Goal: Information Seeking & Learning: Learn about a topic

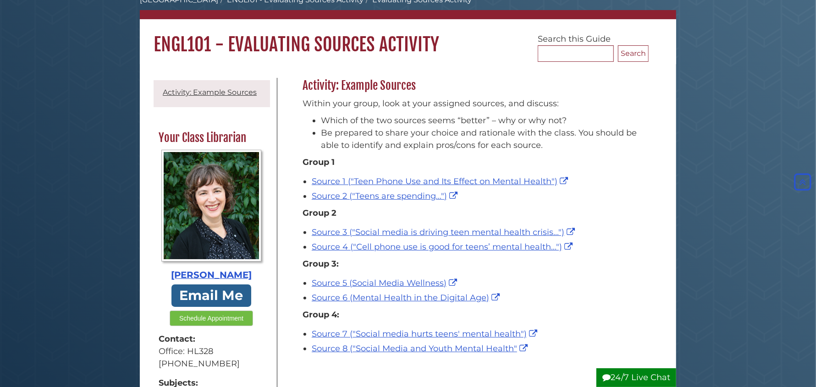
scroll to position [45, 0]
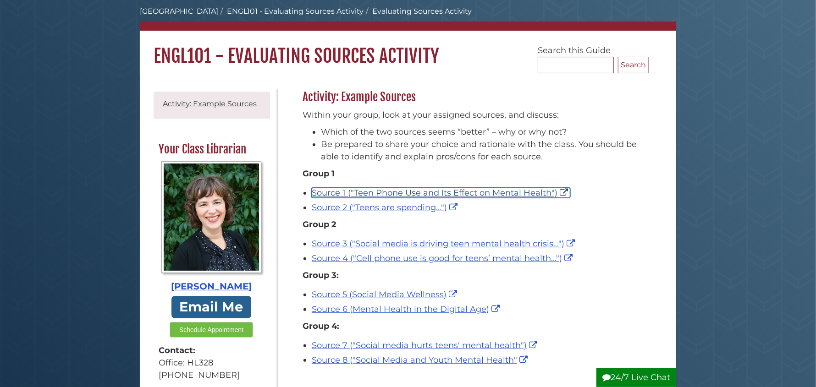
click at [386, 189] on link "Source 1 ("Teen Phone Use and Its Effect on Mental Health")" at bounding box center [441, 193] width 259 height 10
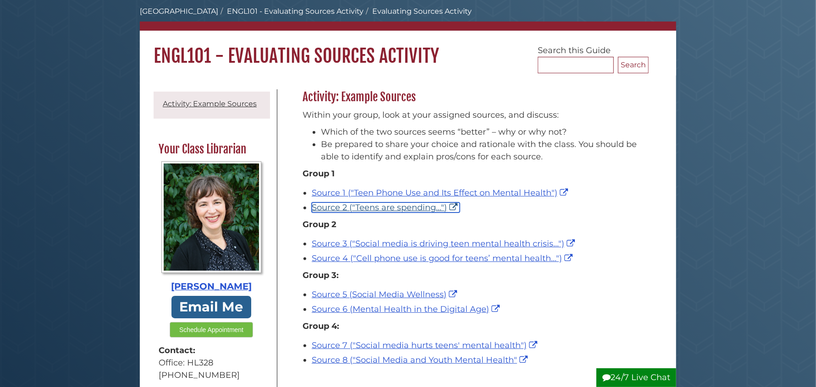
click at [409, 207] on link "Source 2 ("Teens are spending...")" at bounding box center [386, 208] width 148 height 10
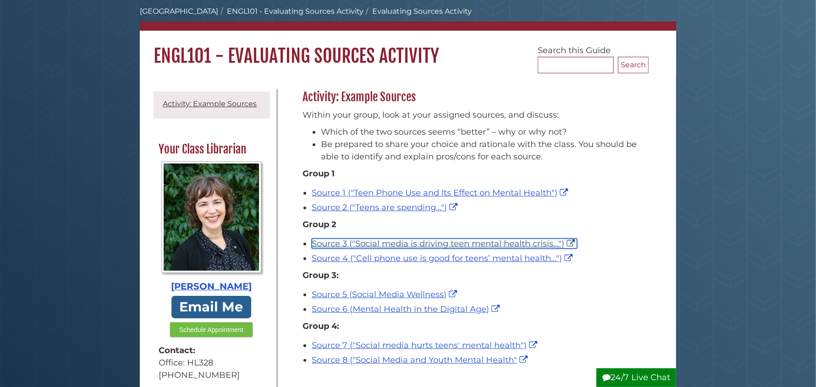
click at [433, 241] on link "Source 3 ("Social media is driving teen mental health crisis...")" at bounding box center [444, 244] width 265 height 10
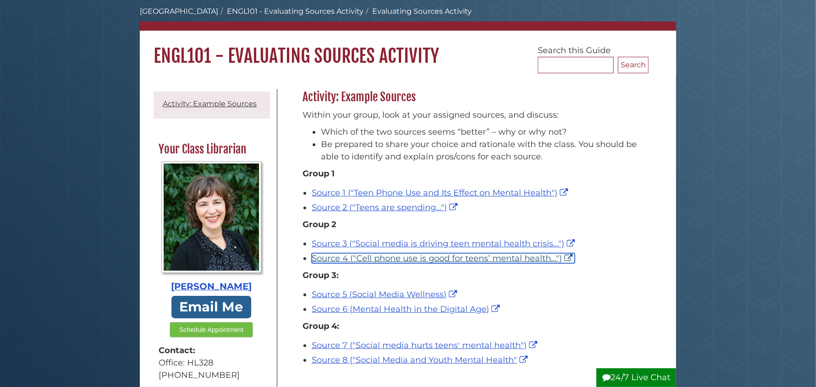
click at [405, 259] on link "Source 4 ("Cell phone use is good for teens’ mental health...")" at bounding box center [443, 259] width 263 height 10
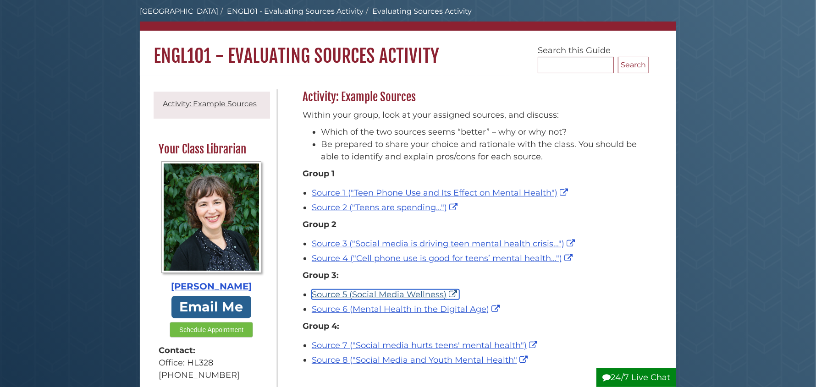
click at [380, 296] on link "Source 5 (Social Media Wellness)" at bounding box center [386, 295] width 148 height 10
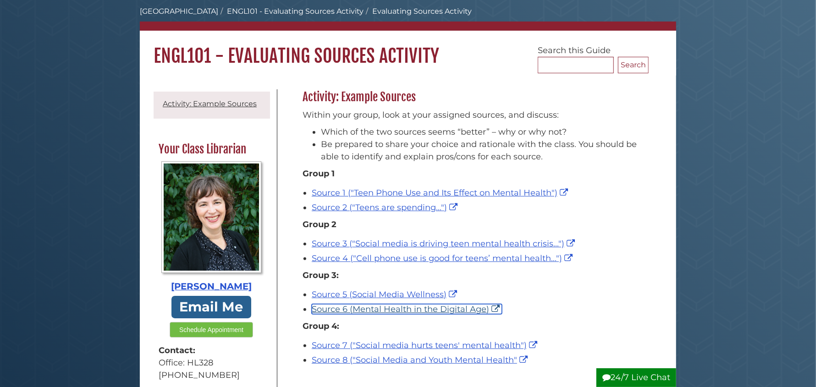
click at [380, 307] on link "Source 6 (Mental Health in the Digital Age)" at bounding box center [407, 309] width 190 height 10
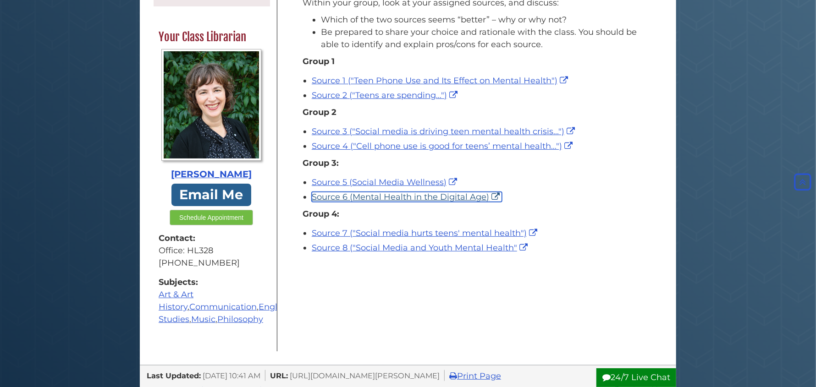
scroll to position [91, 0]
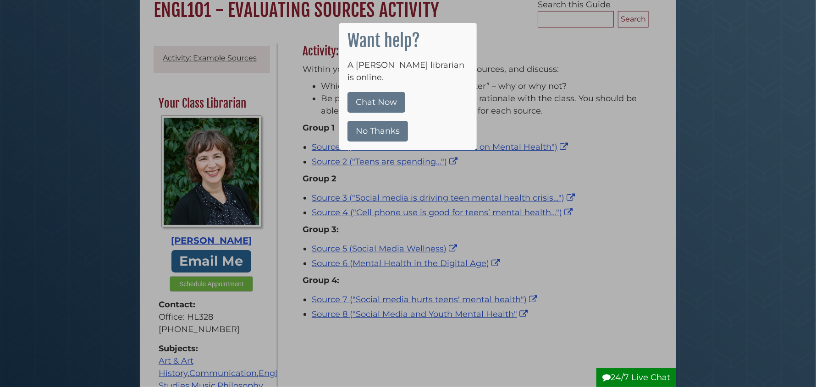
click at [368, 121] on button "No Thanks" at bounding box center [378, 131] width 61 height 21
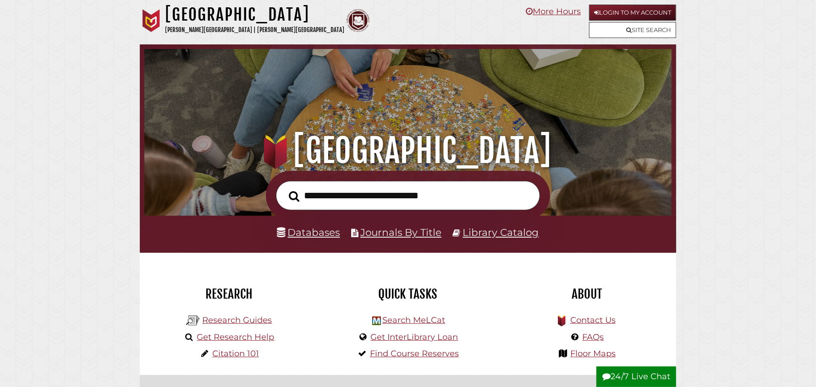
scroll to position [174, 523]
click at [312, 235] on link "Databases" at bounding box center [308, 233] width 63 height 12
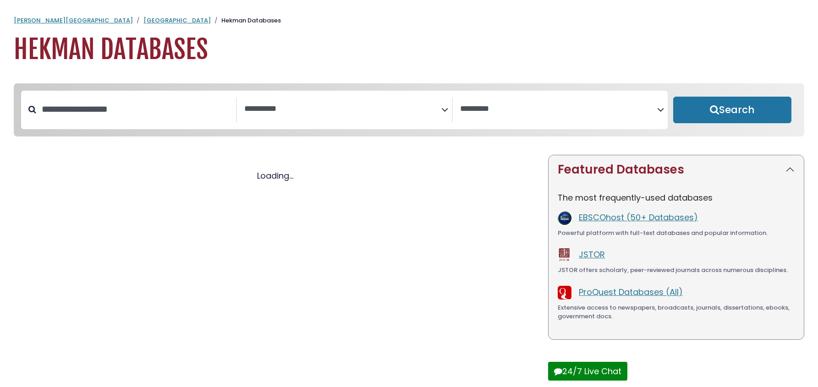
select select "Database Subject Filter"
select select "Database Vendors Filter"
select select "Database Subject Filter"
select select "Database Vendors Filter"
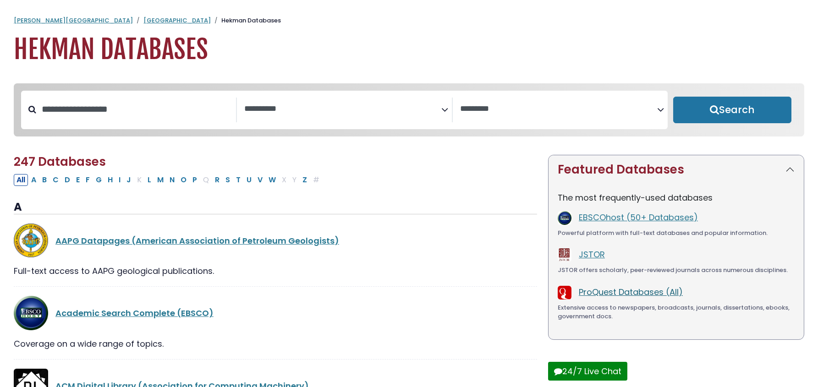
click at [632, 295] on link "ProQuest Databases (All)" at bounding box center [631, 292] width 104 height 11
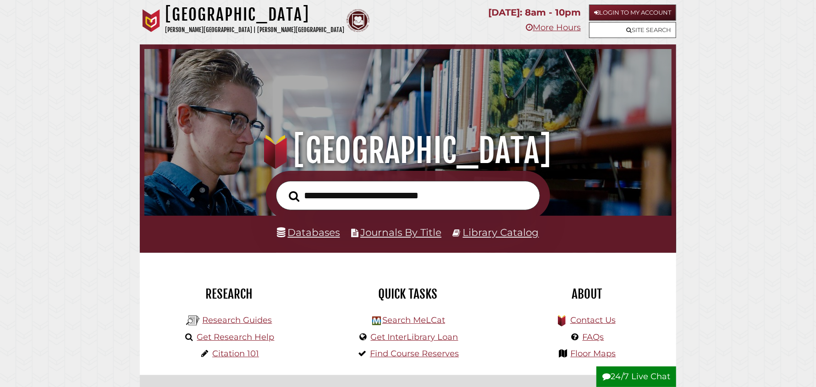
scroll to position [174, 523]
click at [243, 318] on link "Research Guides" at bounding box center [237, 320] width 70 height 10
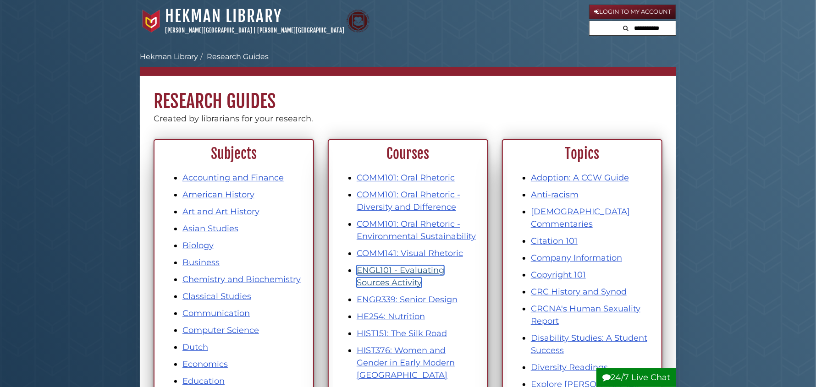
click at [403, 268] on link "ENGL101 - Evaluating Sources Activity" at bounding box center [401, 276] width 88 height 22
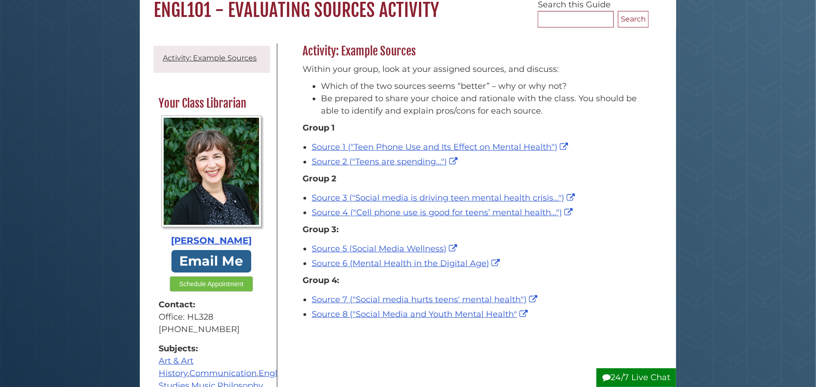
scroll to position [91, 0]
